Goal: Transaction & Acquisition: Purchase product/service

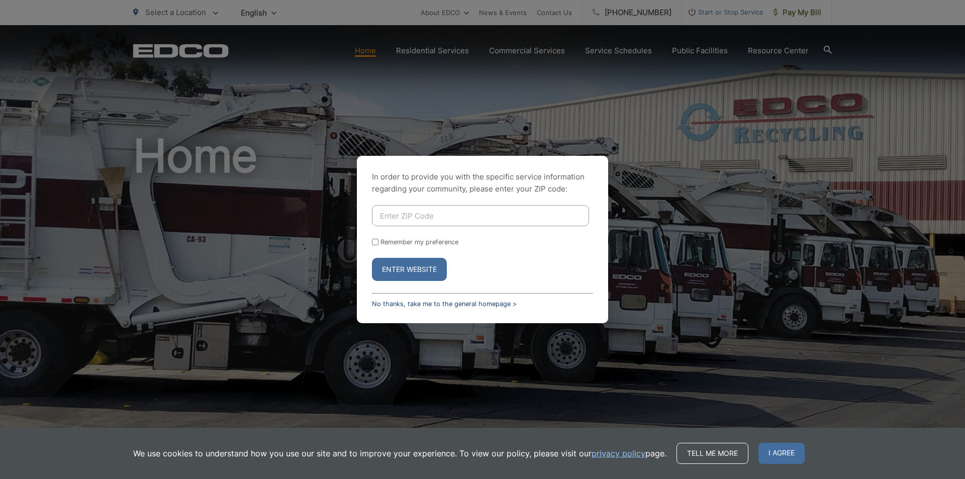
click at [457, 304] on link "No thanks, take me to the general homepage >" at bounding box center [444, 304] width 145 height 8
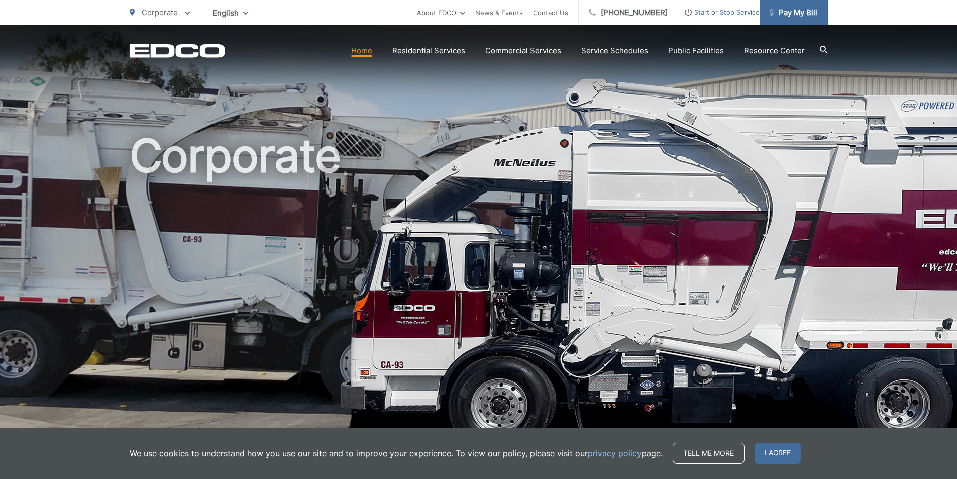
click at [795, 11] on span "Pay My Bill" at bounding box center [794, 13] width 48 height 12
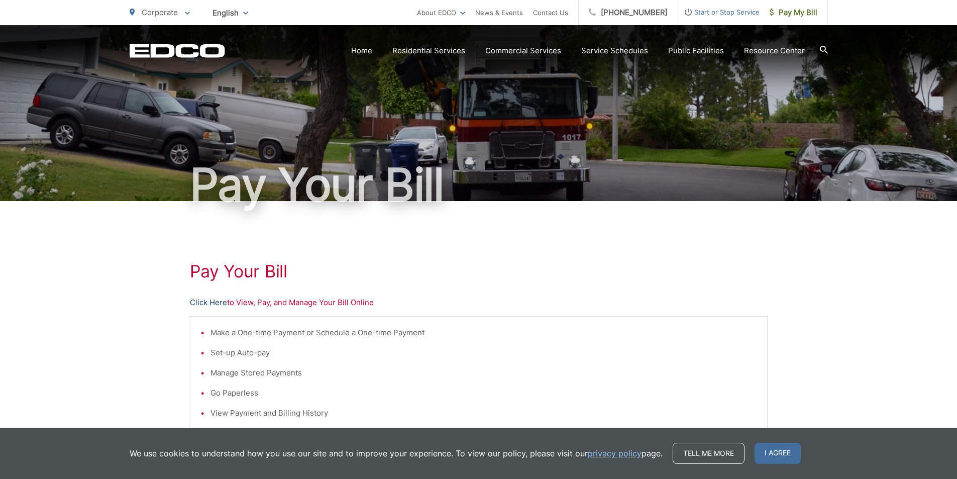
click at [206, 303] on link "Click Here" at bounding box center [208, 302] width 37 height 12
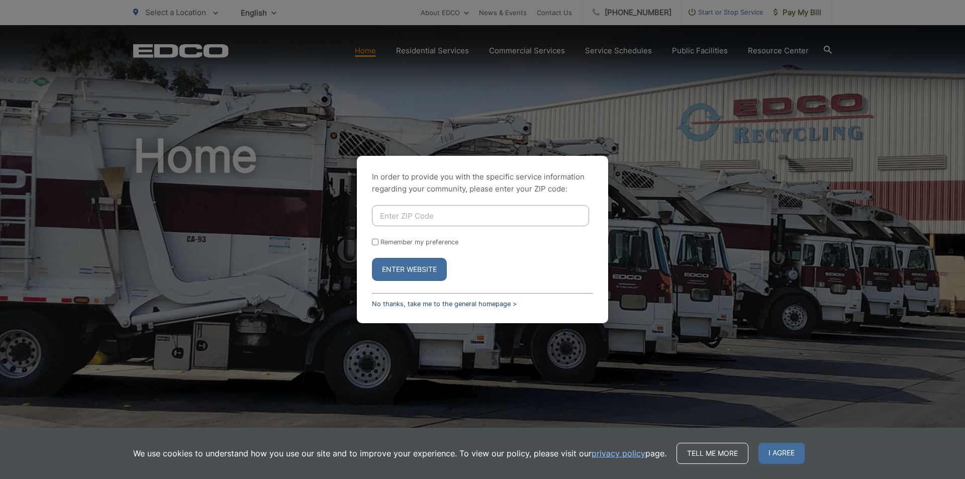
click at [494, 306] on link "No thanks, take me to the general homepage >" at bounding box center [444, 304] width 145 height 8
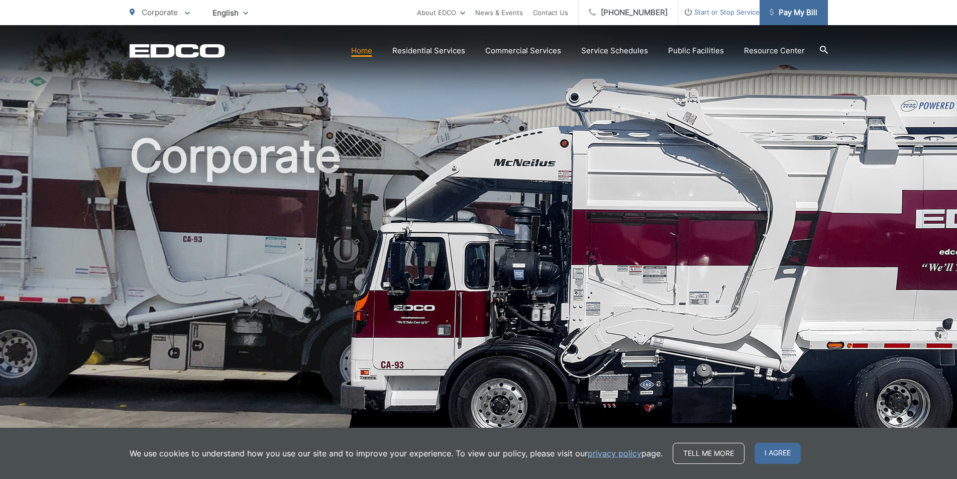
click at [784, 14] on span "Pay My Bill" at bounding box center [794, 13] width 48 height 12
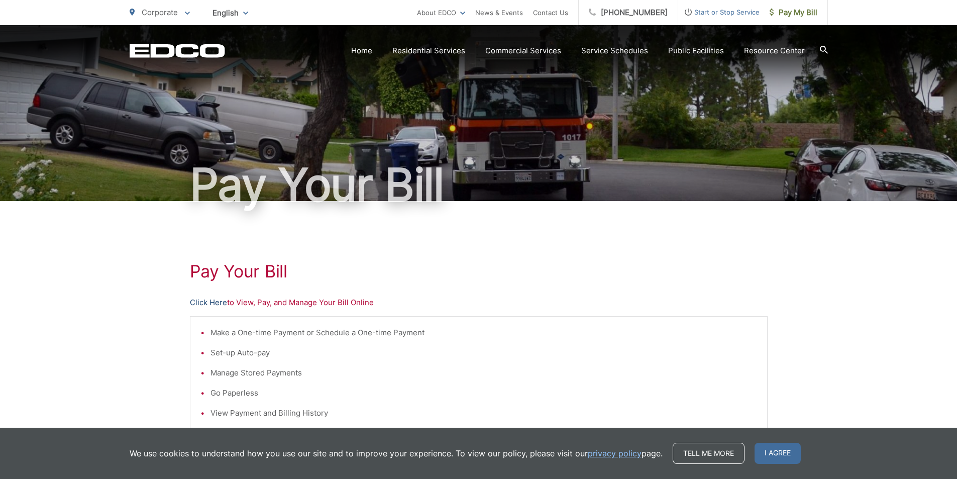
click at [212, 300] on link "Click Here" at bounding box center [208, 302] width 37 height 12
